Goal: Information Seeking & Learning: Learn about a topic

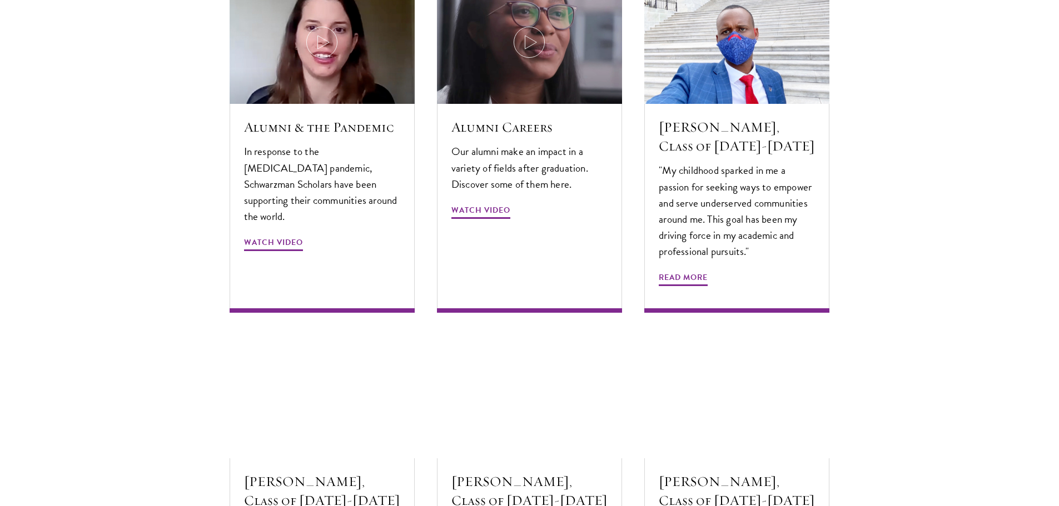
scroll to position [3446, 0]
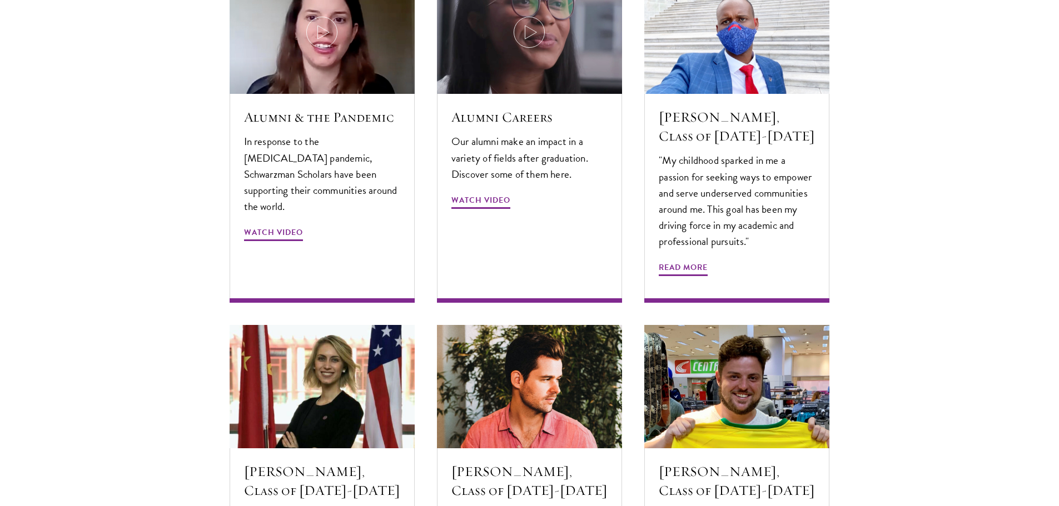
drag, startPoint x: 679, startPoint y: 250, endPoint x: 919, endPoint y: 303, distance: 246.5
click at [934, 302] on section "Alumni Stories Nuanced thinkers. Creative problem solvers. Global citizens. Our…" at bounding box center [529, 248] width 1059 height 923
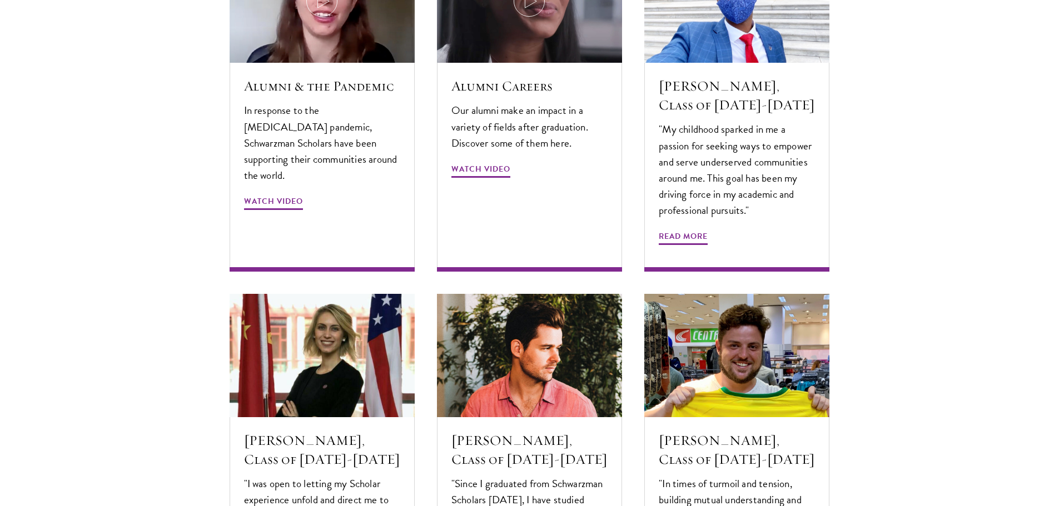
scroll to position [3724, 0]
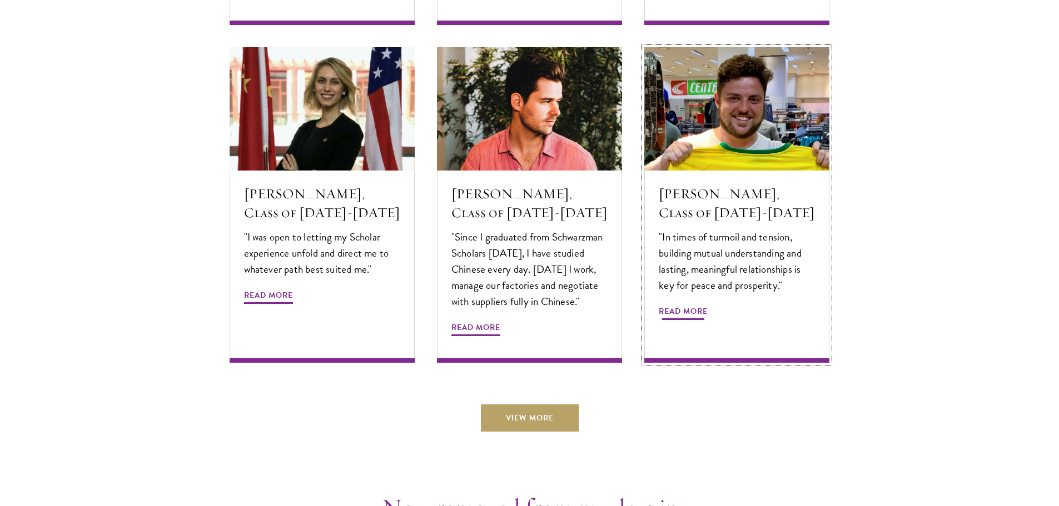
click at [695, 305] on span "Read More" at bounding box center [683, 313] width 49 height 17
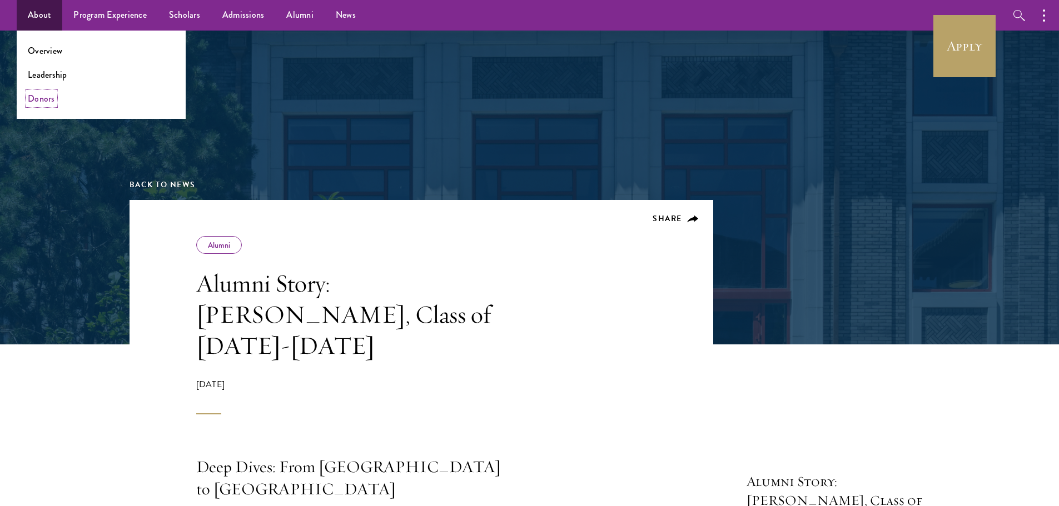
click at [36, 93] on link "Donors" at bounding box center [41, 98] width 27 height 13
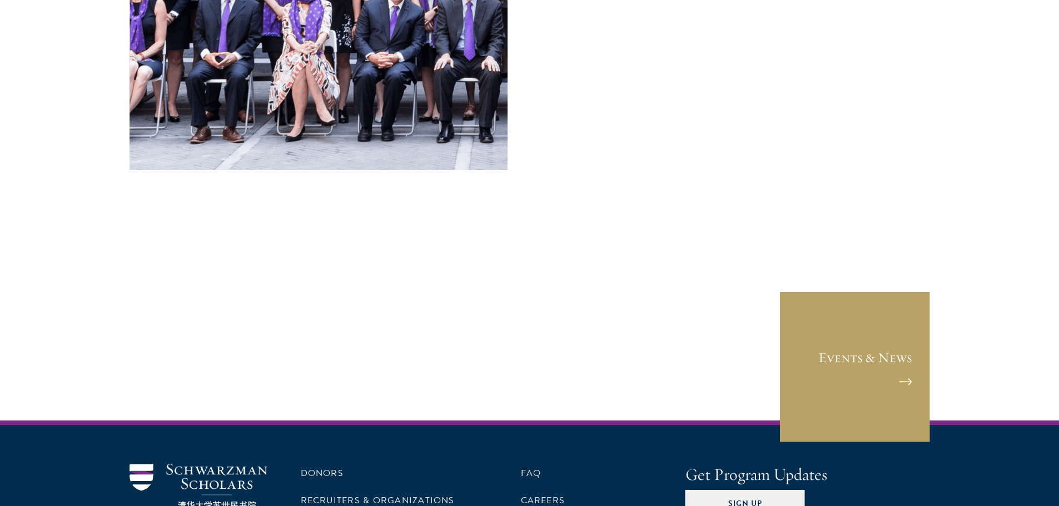
scroll to position [4629, 0]
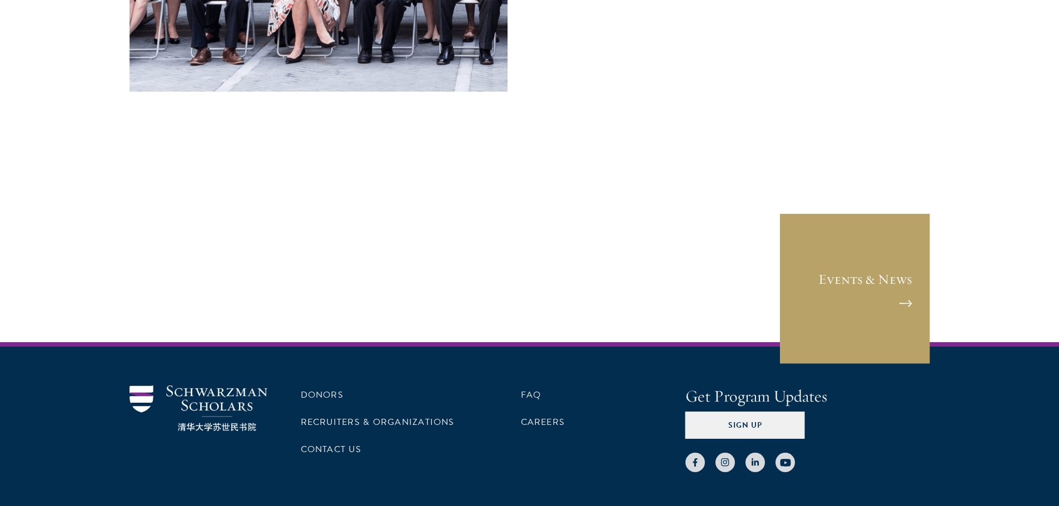
drag, startPoint x: 501, startPoint y: 163, endPoint x: 465, endPoint y: 195, distance: 47.6
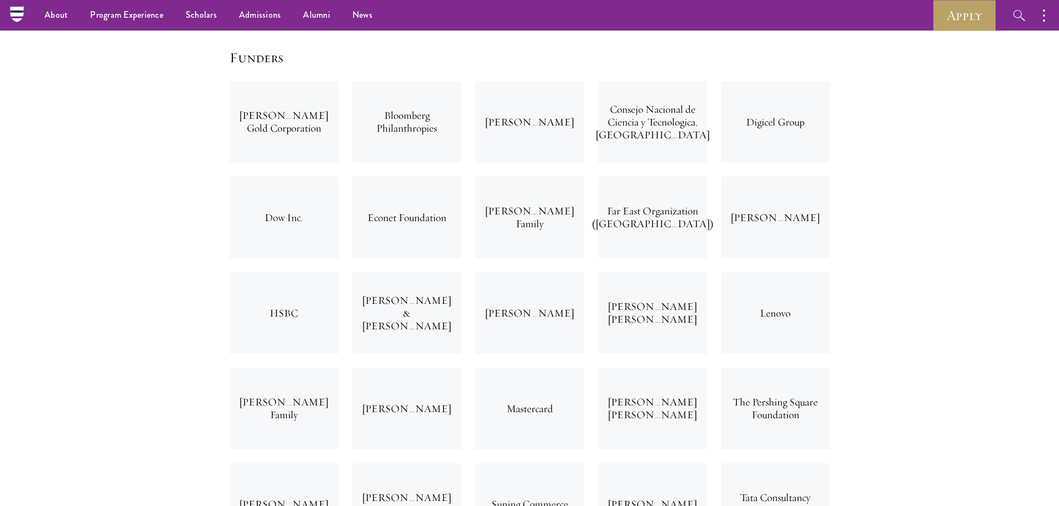
click at [425, 187] on div "Econet Foundation" at bounding box center [406, 218] width 109 height 82
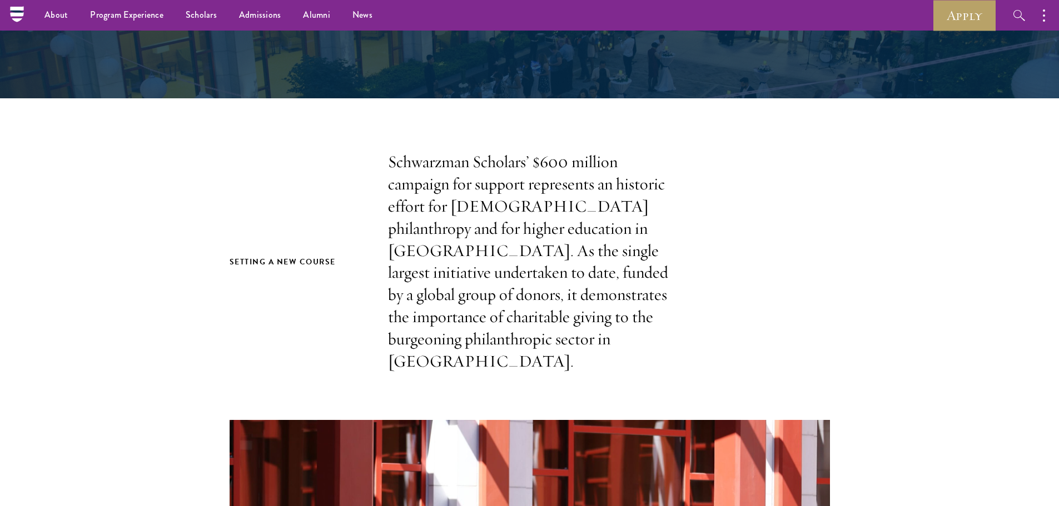
scroll to position [0, 0]
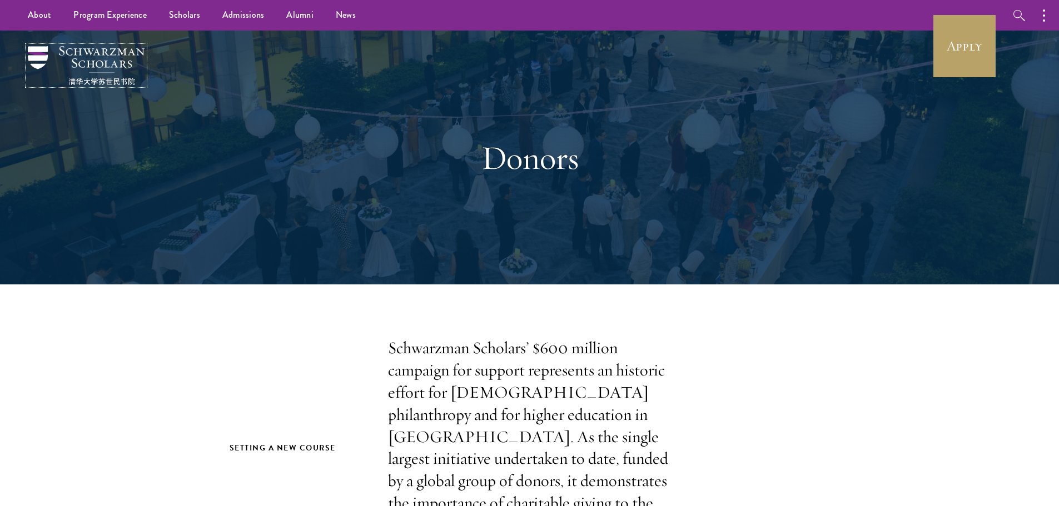
click at [87, 53] on img at bounding box center [86, 65] width 117 height 39
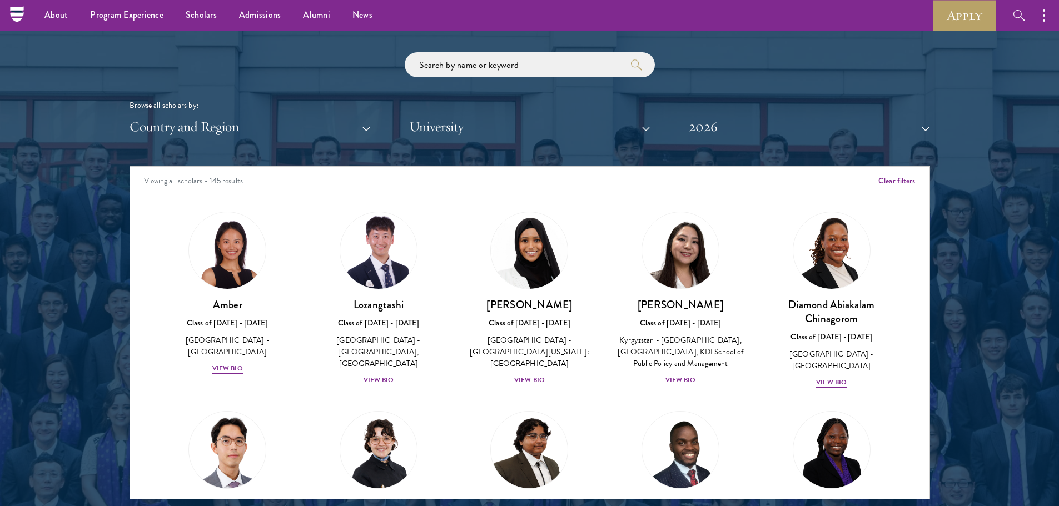
scroll to position [1334, 0]
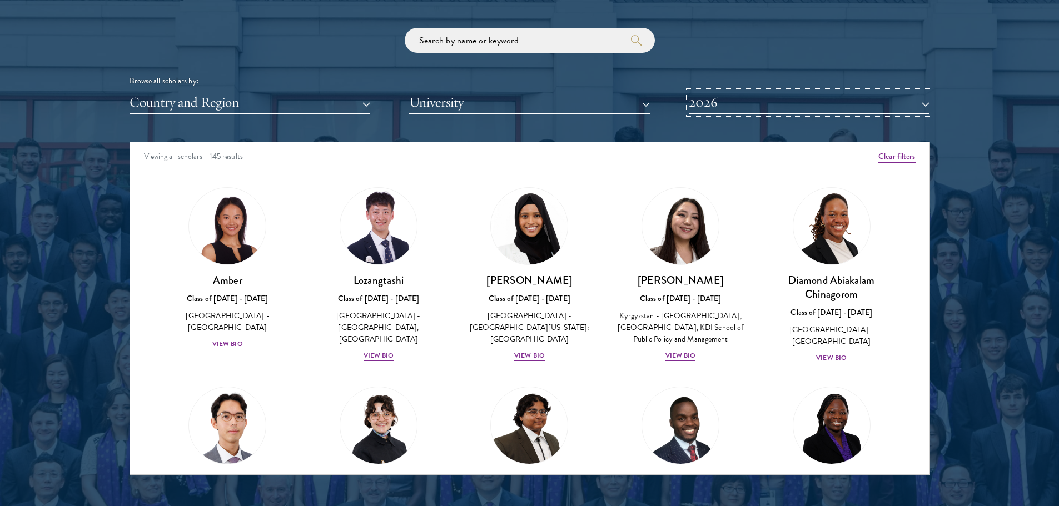
click at [770, 99] on button "2026" at bounding box center [809, 102] width 241 height 23
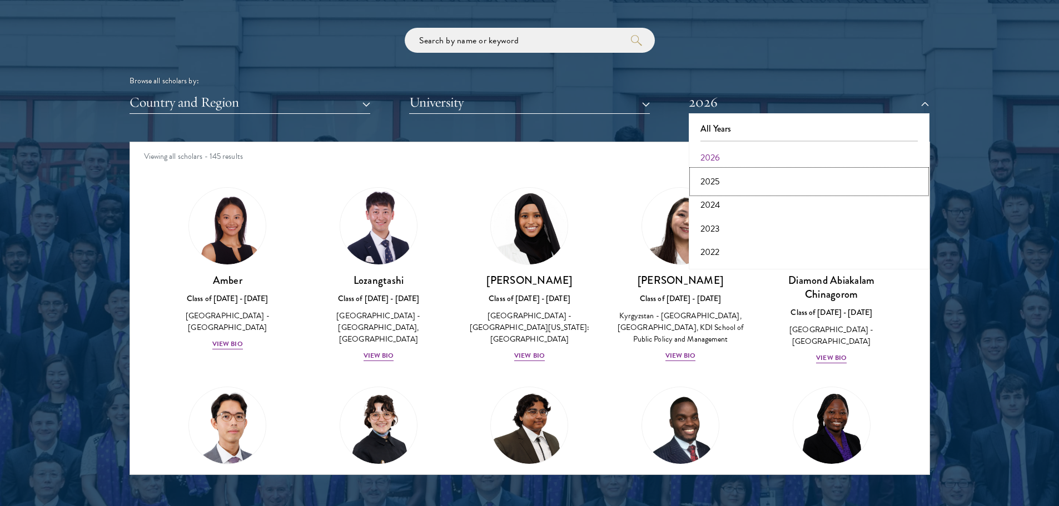
click at [778, 190] on button "2025" at bounding box center [809, 181] width 234 height 23
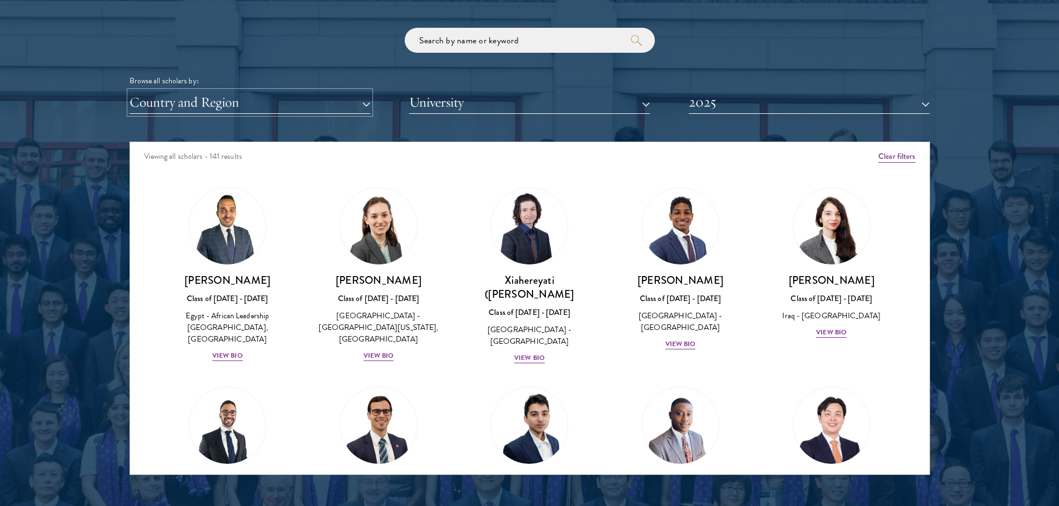
click at [260, 107] on button "Country and Region" at bounding box center [250, 102] width 241 height 23
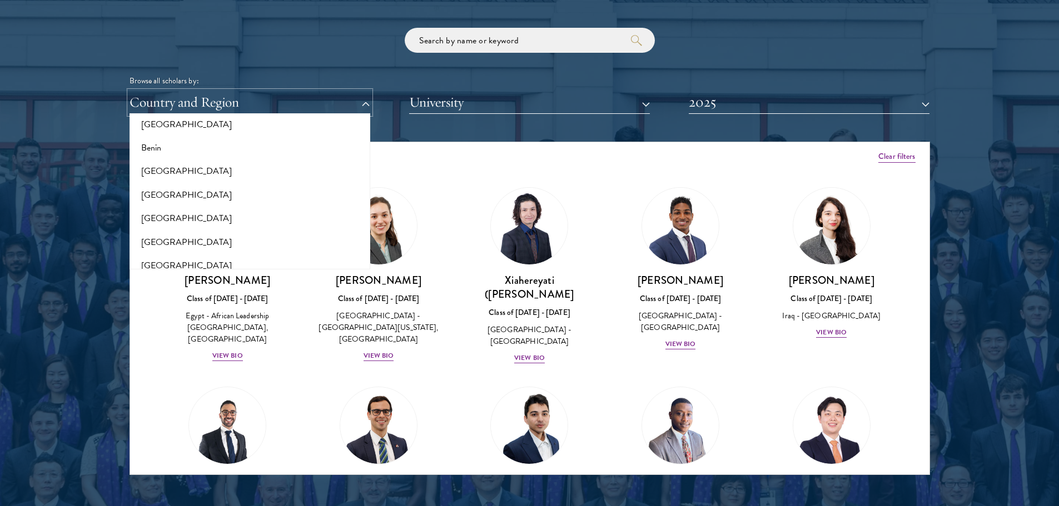
scroll to position [278, 0]
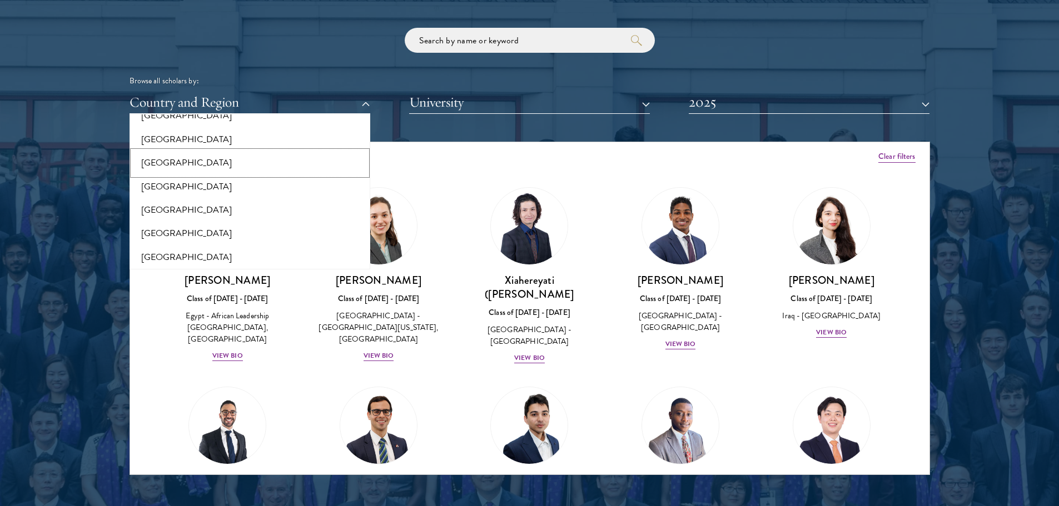
click at [170, 155] on button "[GEOGRAPHIC_DATA]" at bounding box center [250, 162] width 234 height 23
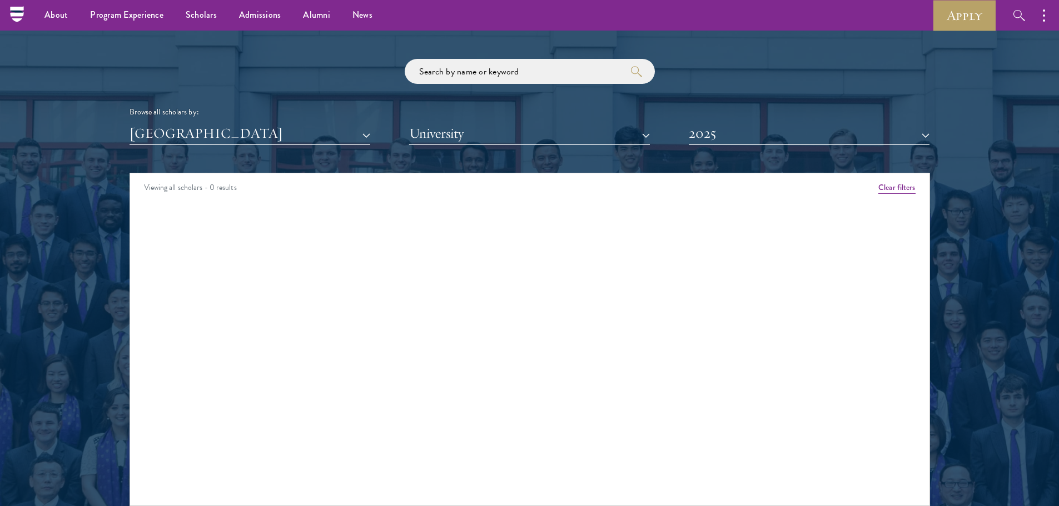
scroll to position [1278, 0]
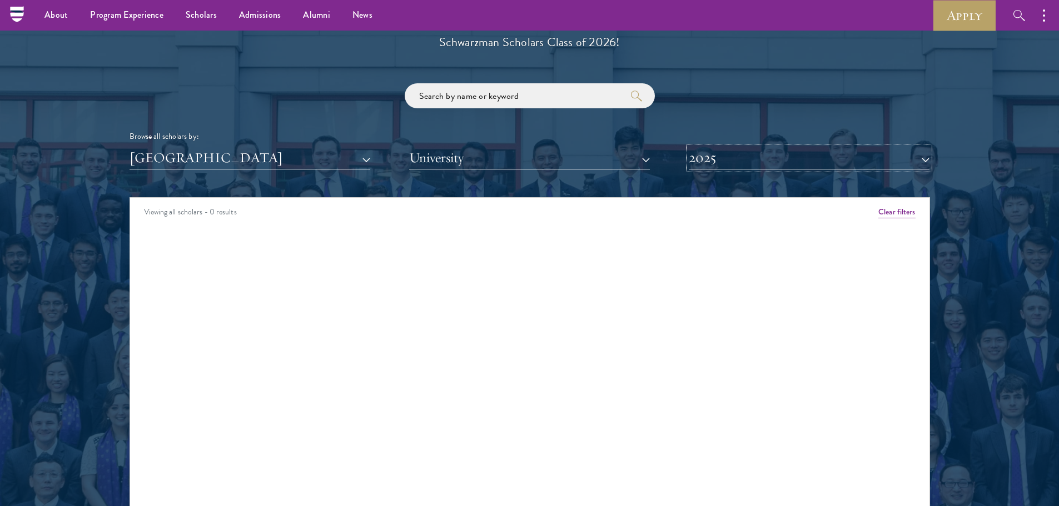
click at [725, 156] on button "2025" at bounding box center [809, 158] width 241 height 23
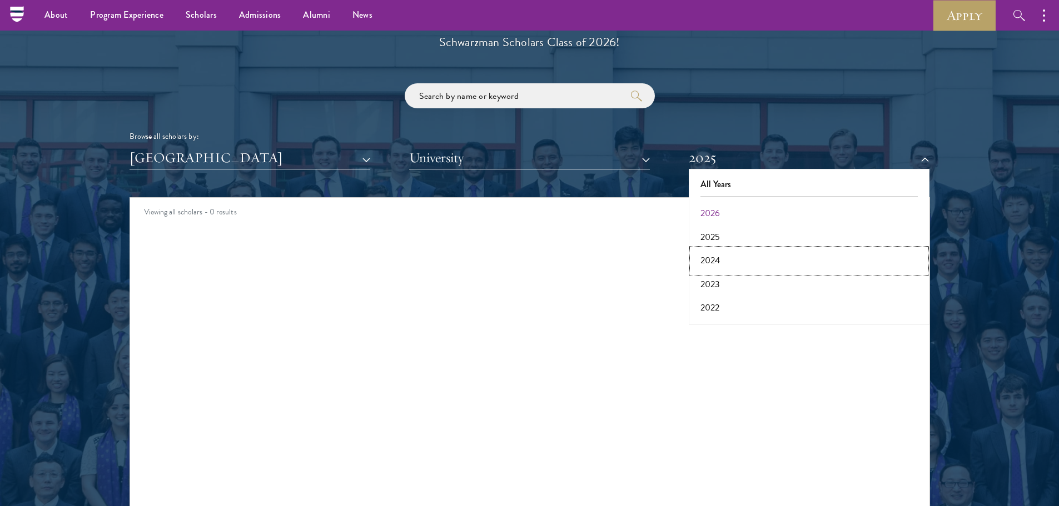
click at [729, 252] on button "2024" at bounding box center [809, 260] width 234 height 23
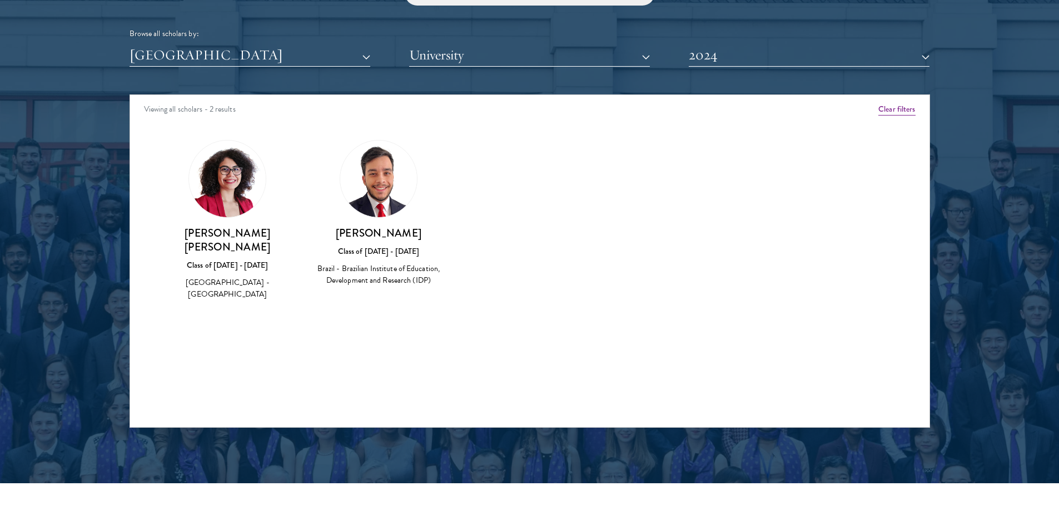
scroll to position [1390, 0]
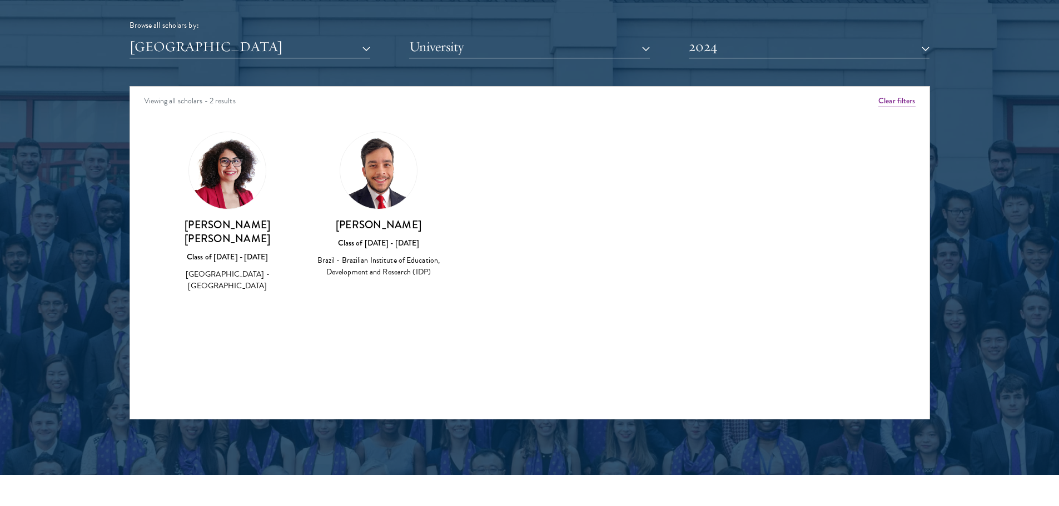
click at [379, 220] on h3 "[PERSON_NAME]" at bounding box center [378, 225] width 129 height 14
click at [352, 222] on h3 "[PERSON_NAME]" at bounding box center [378, 225] width 129 height 14
click at [368, 269] on div "Brazil - Brazilian Institute of Education, Development and Research (IDP)" at bounding box center [378, 266] width 129 height 23
drag, startPoint x: 259, startPoint y: 232, endPoint x: 206, endPoint y: 146, distance: 100.9
click at [256, 227] on h3 "[PERSON_NAME] [PERSON_NAME]" at bounding box center [227, 232] width 129 height 28
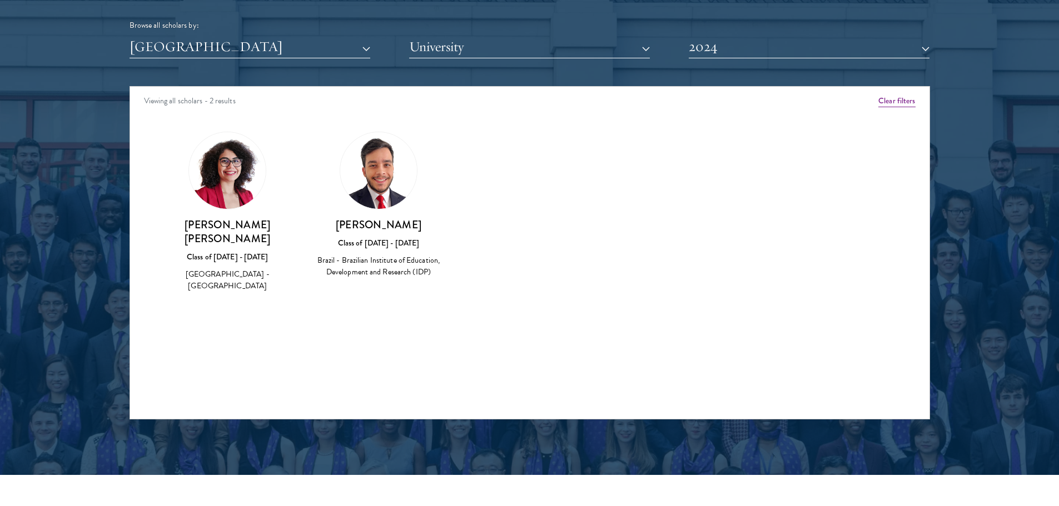
click at [206, 144] on img at bounding box center [227, 170] width 77 height 77
click at [200, 217] on div "Dimitria Giovanna Costa Ferreira Class of 2023 - 2024 Brazil - Universidade de …" at bounding box center [227, 212] width 129 height 161
drag, startPoint x: 257, startPoint y: 254, endPoint x: 228, endPoint y: 271, distance: 33.6
click at [250, 260] on div "Class of [DATE] - [DATE]" at bounding box center [227, 257] width 129 height 12
click at [719, 57] on button "2024" at bounding box center [809, 47] width 241 height 23
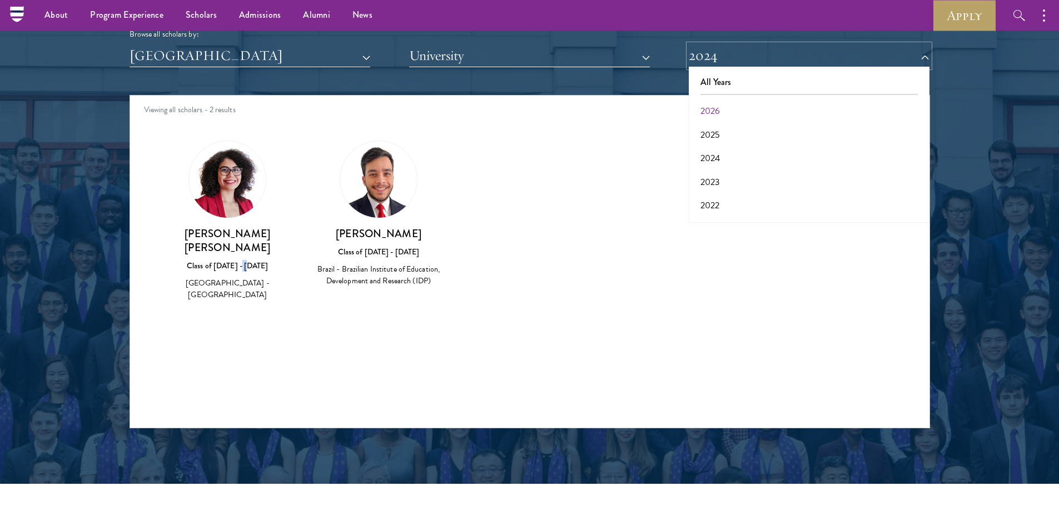
scroll to position [1334, 0]
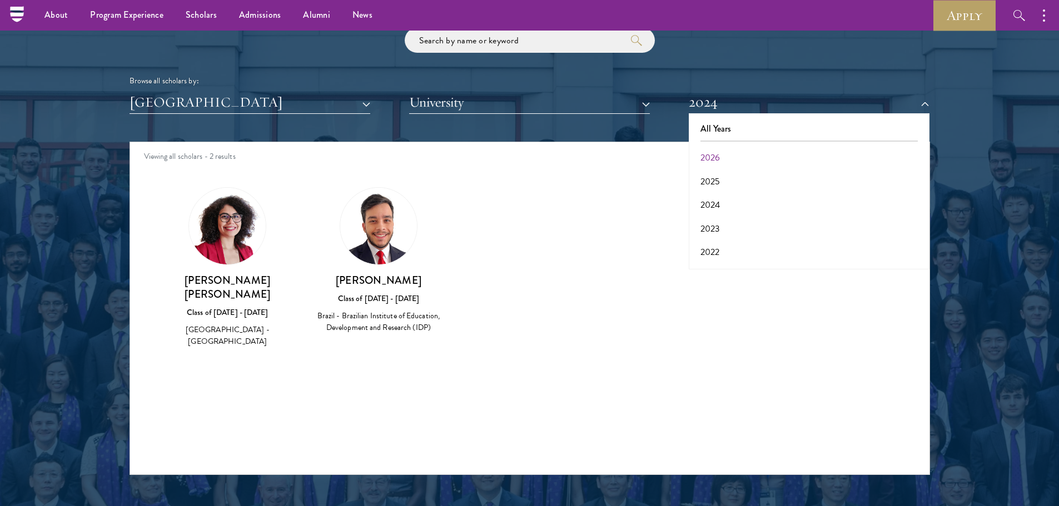
drag, startPoint x: 721, startPoint y: 73, endPoint x: 726, endPoint y: 122, distance: 48.6
click at [721, 75] on div "Browse all scholars by: Brazil All Countries and Regions Afghanistan Antigua an…" at bounding box center [530, 71] width 800 height 86
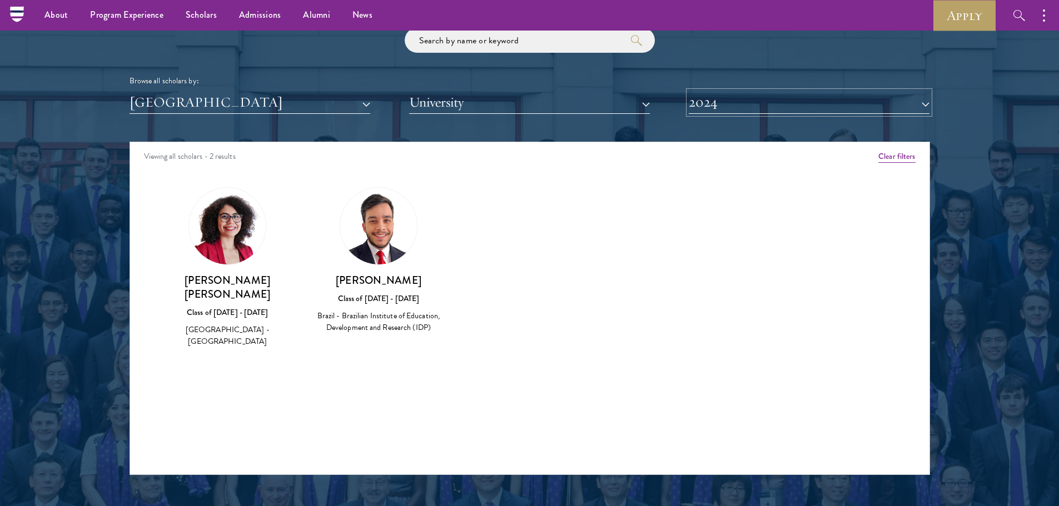
click at [709, 104] on button "2024" at bounding box center [809, 102] width 241 height 23
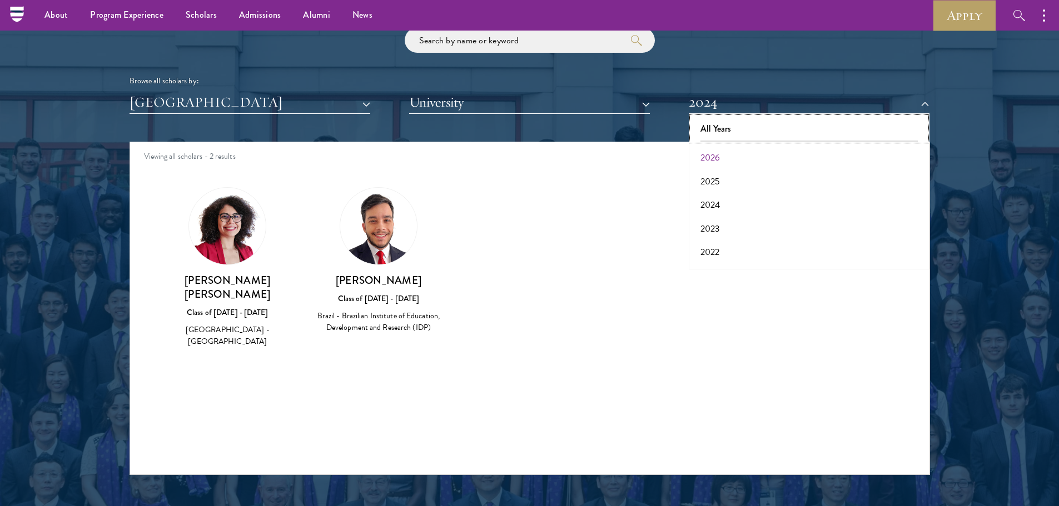
click at [708, 130] on button "All Years" at bounding box center [809, 128] width 234 height 23
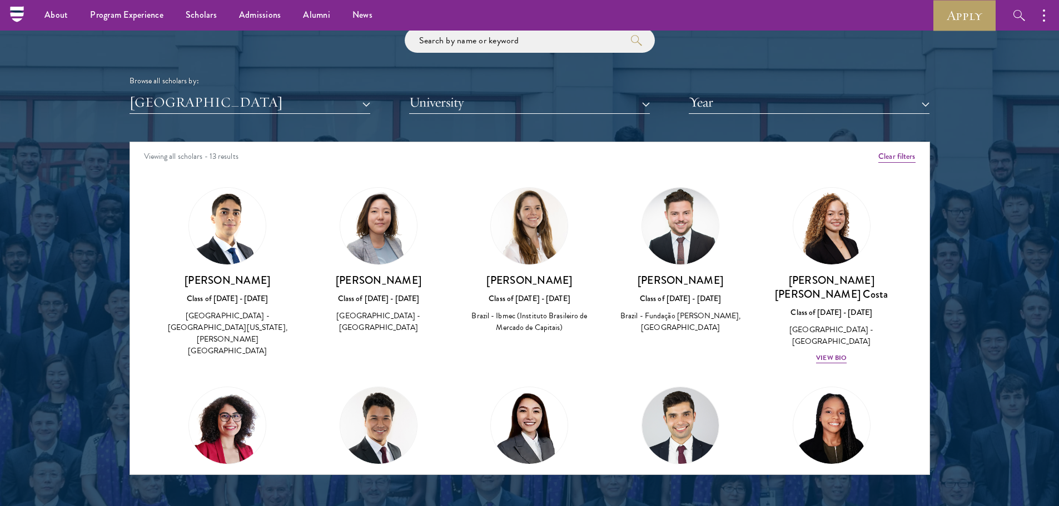
click at [311, 188] on div "Paulina Cho Class of 2020 - 2021 Brazil - Universidade de São Paulo" at bounding box center [378, 261] width 151 height 170
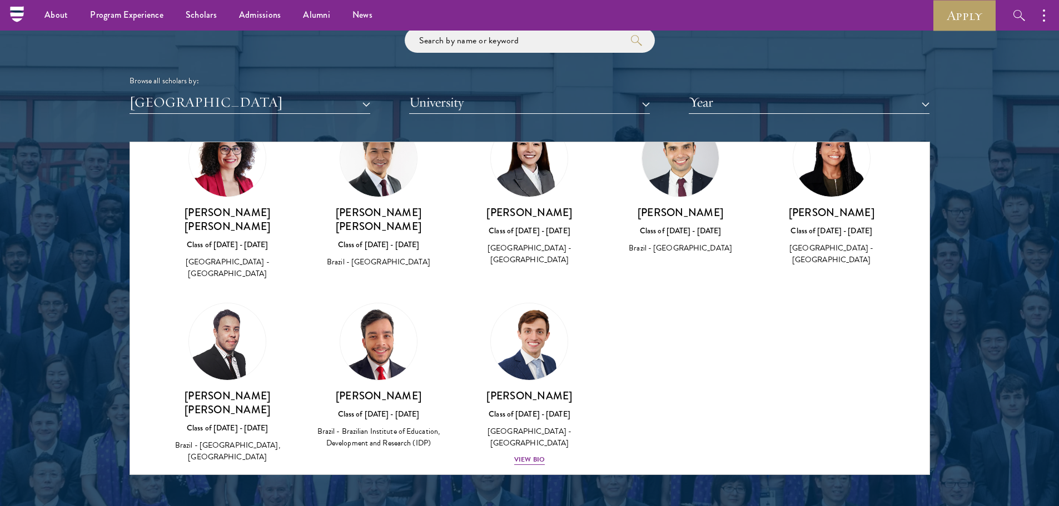
scroll to position [271, 0]
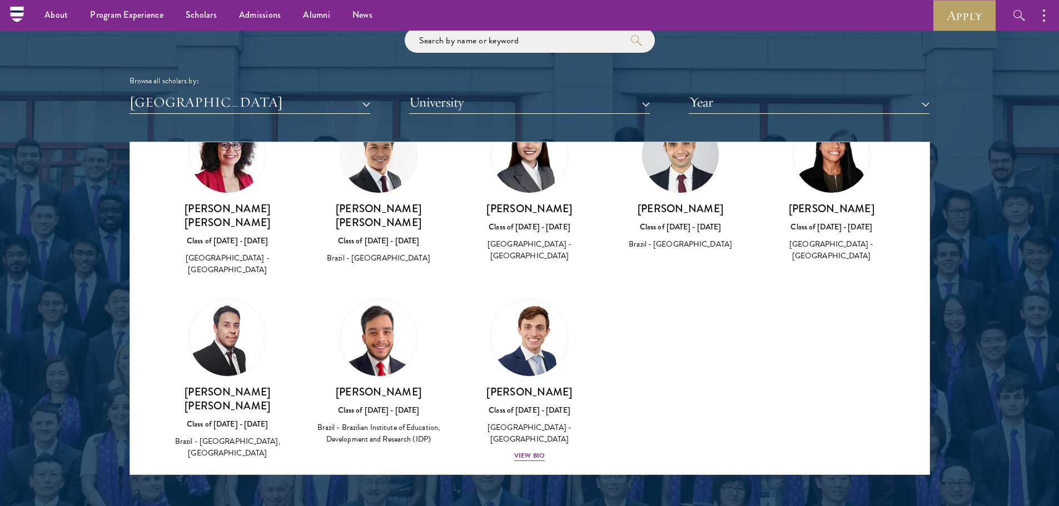
click at [449, 288] on div "Gabriel Souto Class of 2023 - 2024 Brazil - Brazilian Institute of Education, D…" at bounding box center [378, 373] width 151 height 170
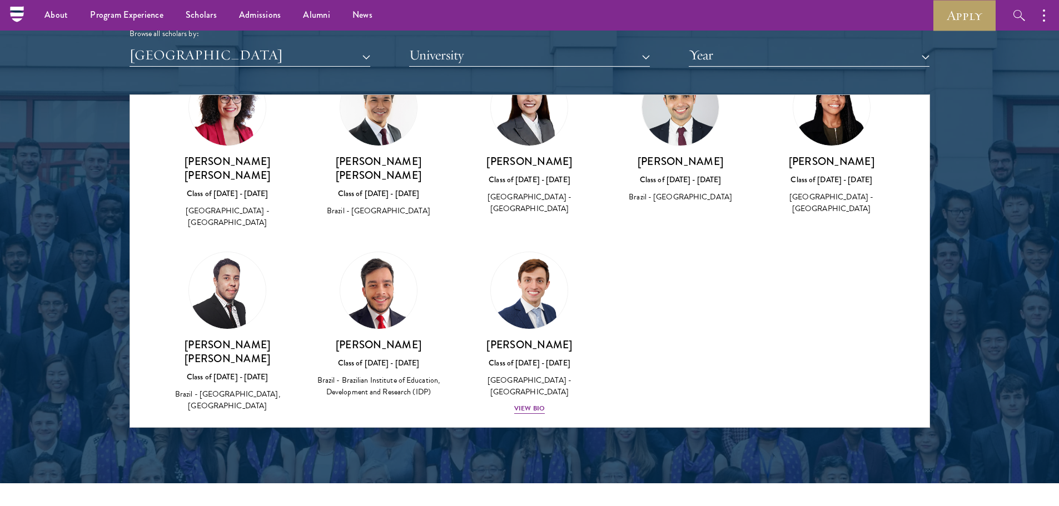
scroll to position [1334, 0]
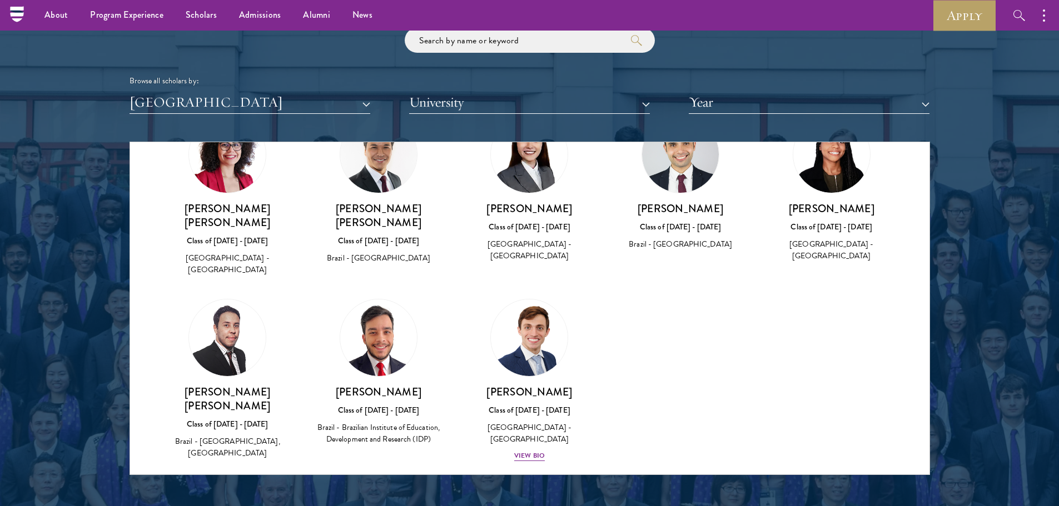
click at [416, 422] on div "Brazil - Brazilian Institute of Education, Development and Research (IDP)" at bounding box center [378, 433] width 129 height 23
click at [532, 451] on div "View Bio" at bounding box center [529, 456] width 31 height 11
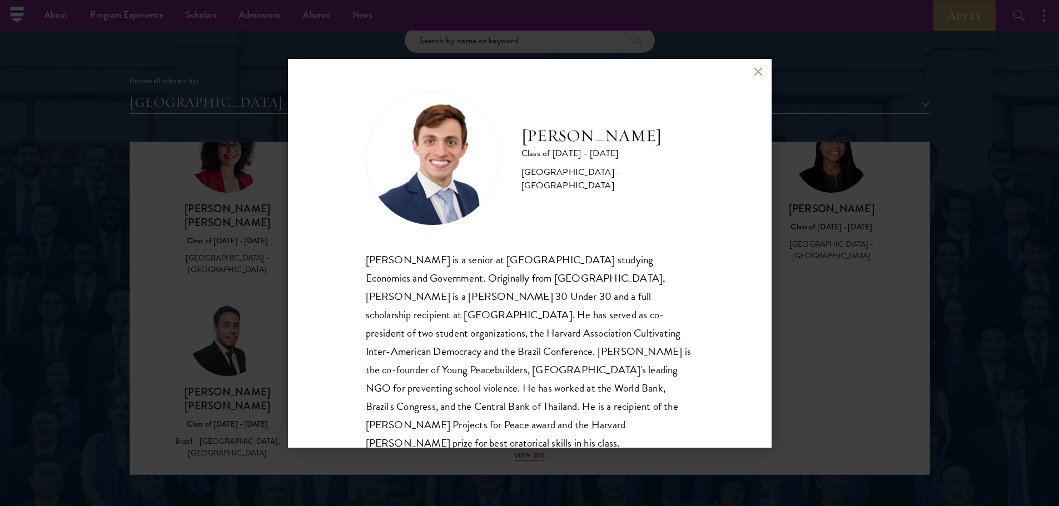
scroll to position [19, 0]
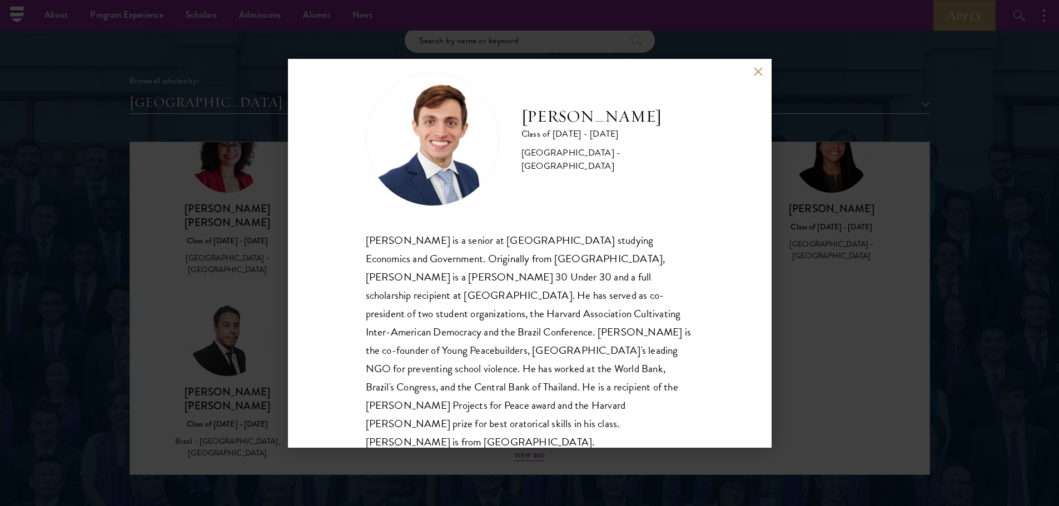
click at [759, 73] on button at bounding box center [758, 71] width 9 height 9
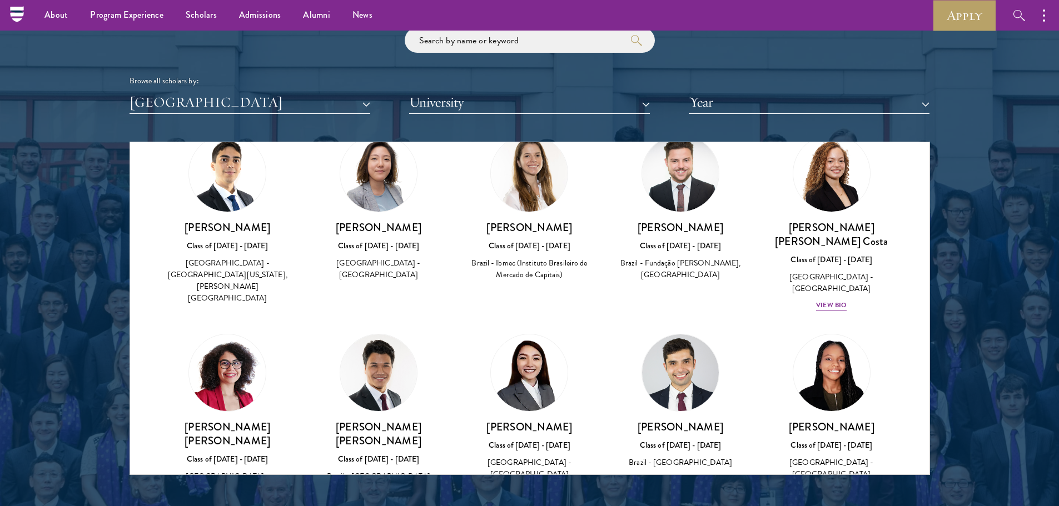
scroll to position [49, 0]
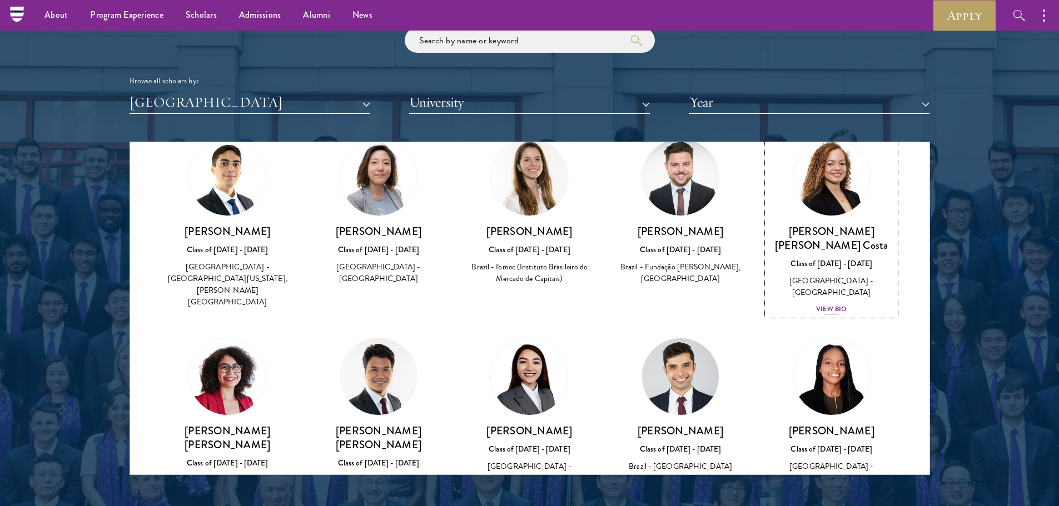
click at [827, 304] on div "View Bio" at bounding box center [831, 309] width 31 height 11
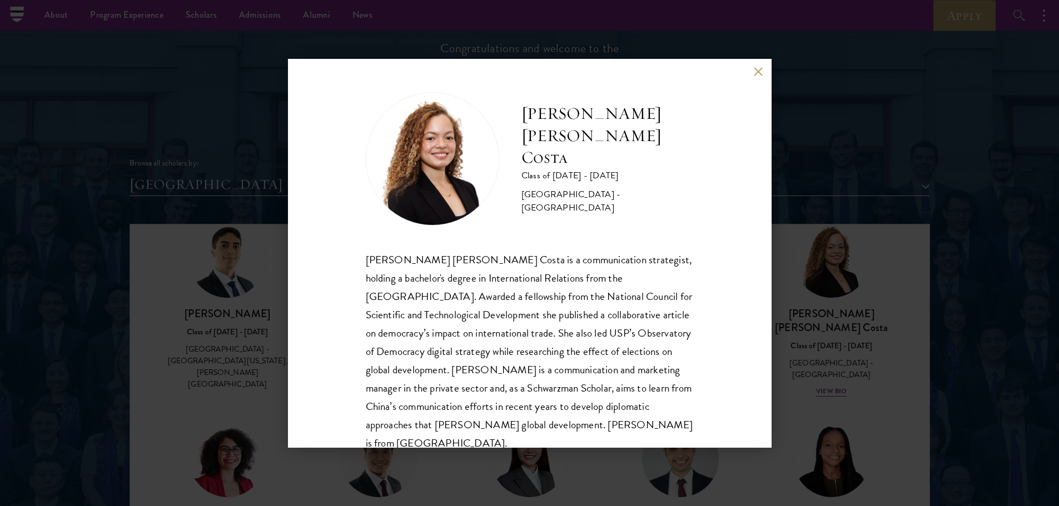
scroll to position [1223, 0]
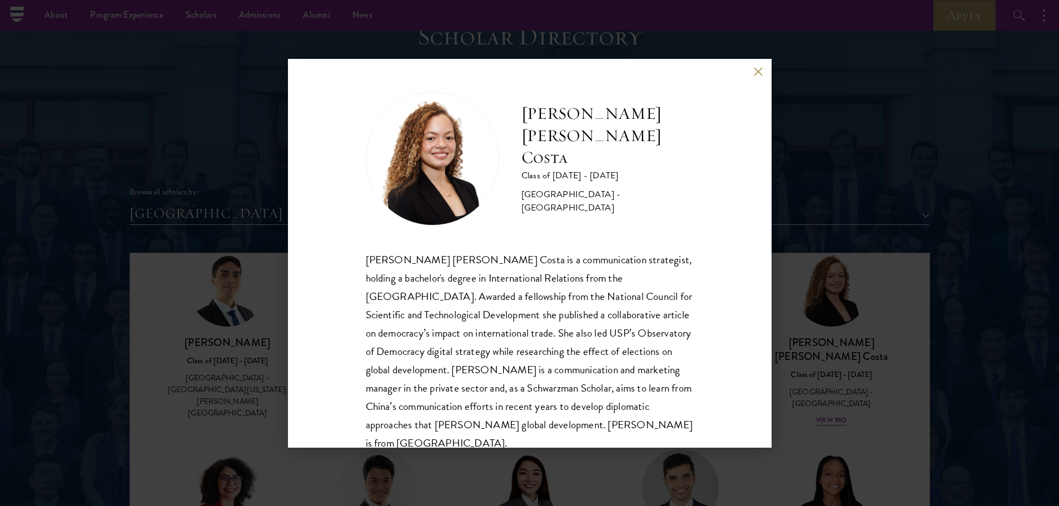
click at [760, 72] on button at bounding box center [758, 71] width 9 height 9
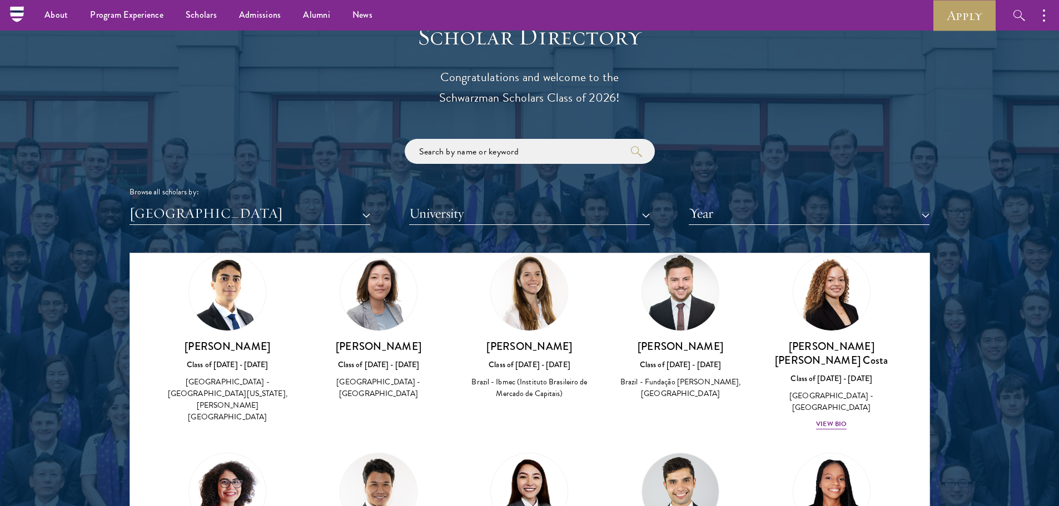
click at [465, 309] on div "Isabela Christo Class of 2019 - 2020 Brazil - Ibmec (Instituto Brasileiro de Me…" at bounding box center [529, 326] width 129 height 147
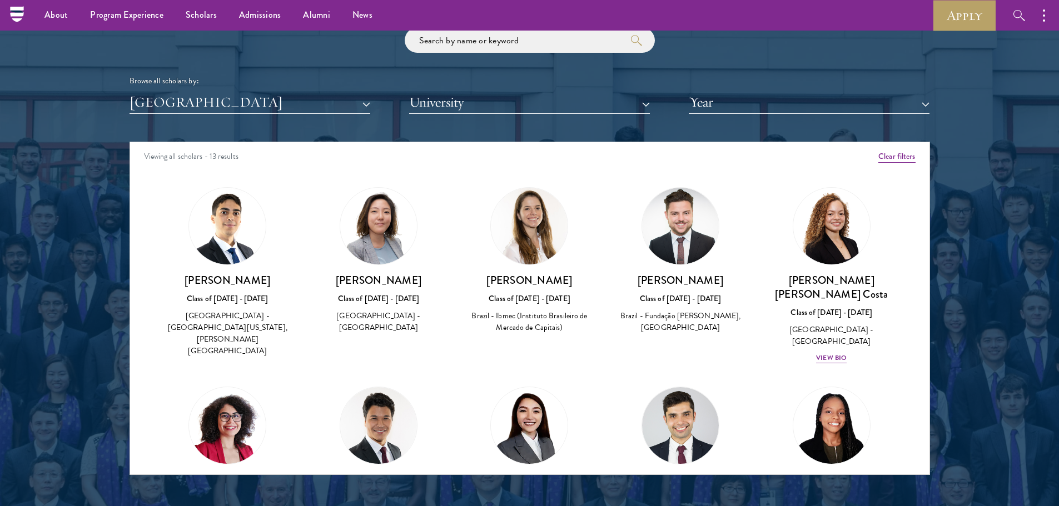
click at [467, 235] on div "Isabela Christo Class of 2019 - 2020 Brazil - Ibmec (Instituto Brasileiro de Me…" at bounding box center [529, 260] width 129 height 147
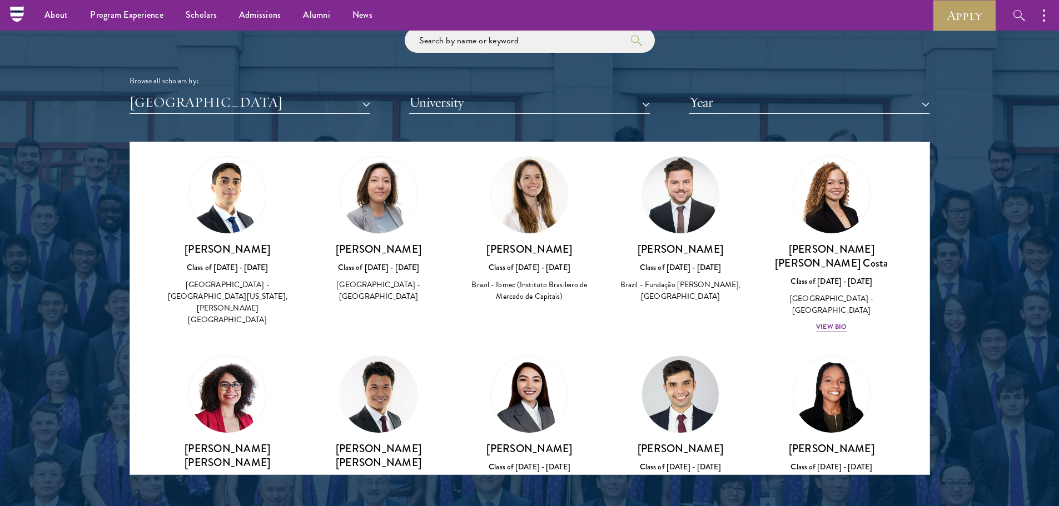
scroll to position [56, 0]
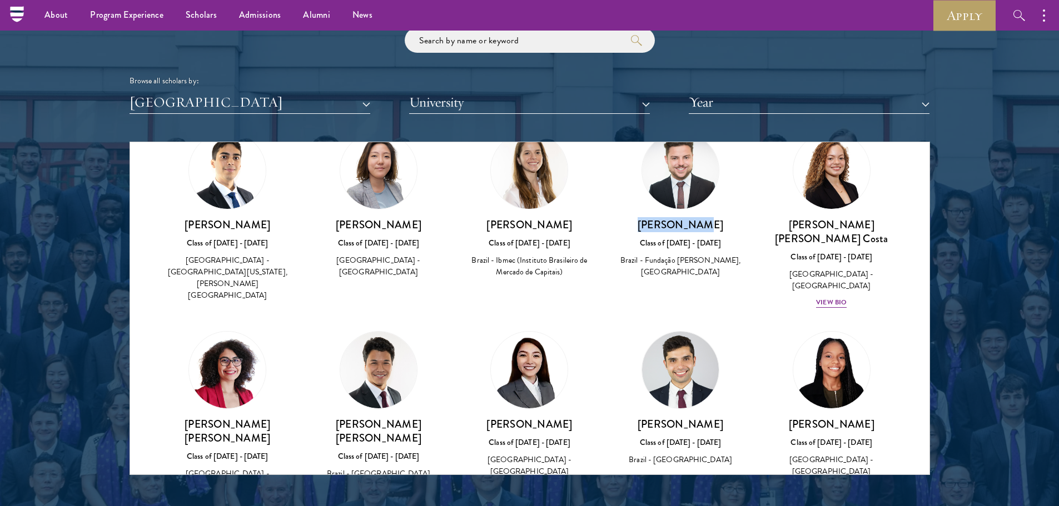
drag, startPoint x: 645, startPoint y: 226, endPoint x: 705, endPoint y: 227, distance: 60.6
click at [705, 227] on h3 "[PERSON_NAME]" at bounding box center [680, 225] width 129 height 14
copy h3 "[PERSON_NAME]"
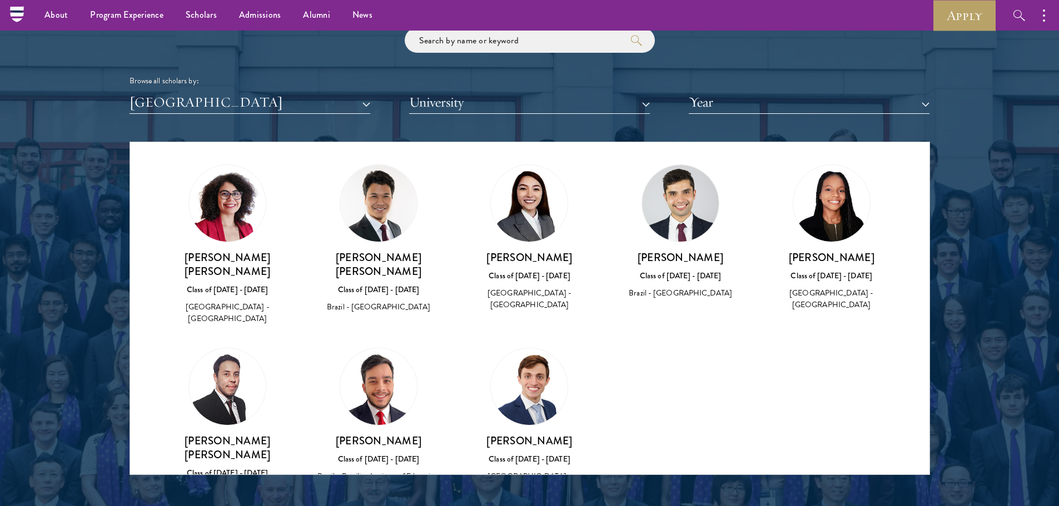
scroll to position [271, 0]
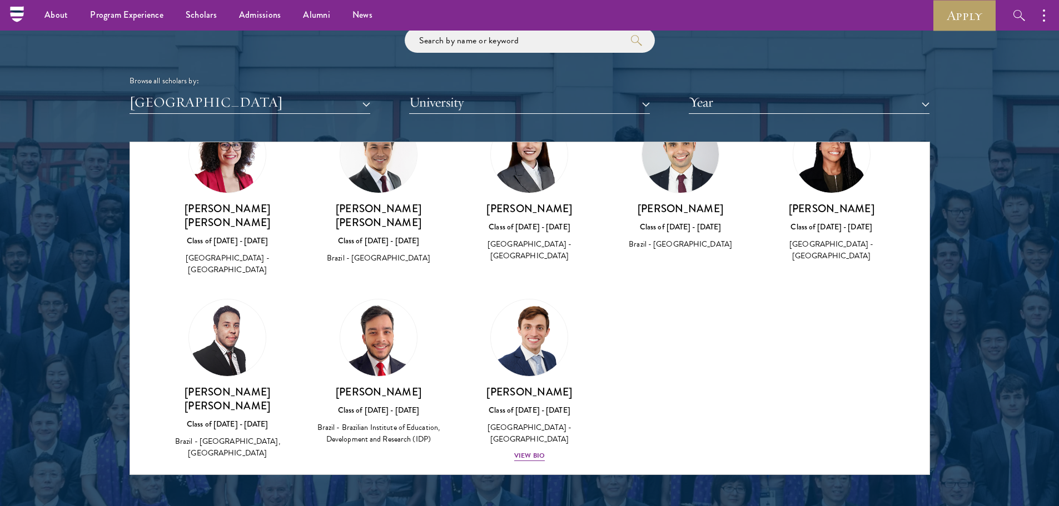
click at [722, 385] on div "Amber Class of 2025 - 2026 China - Peking University View Bio Cirenquji Class o…" at bounding box center [529, 199] width 799 height 594
